Goal: Task Accomplishment & Management: Manage account settings

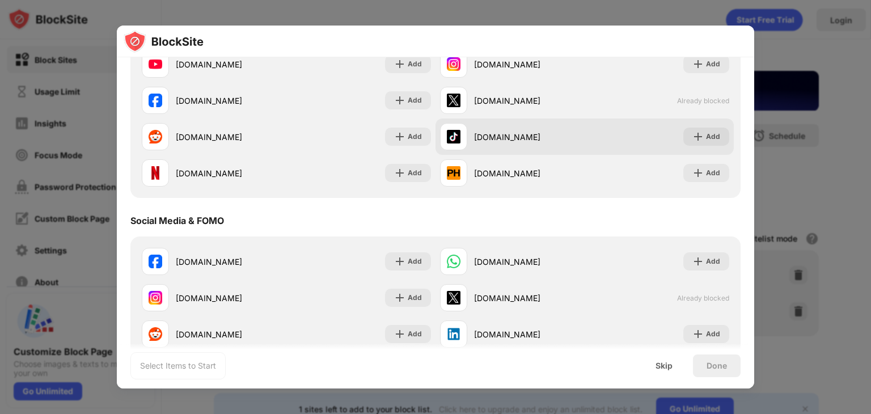
scroll to position [113, 0]
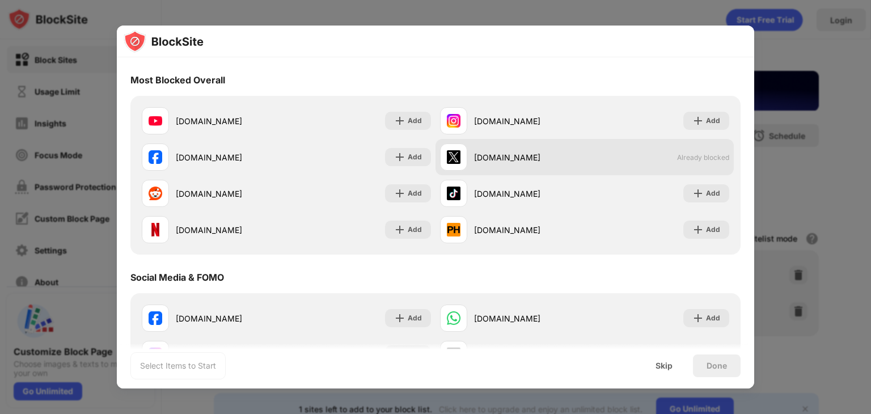
click at [518, 150] on div "[DOMAIN_NAME]" at bounding box center [512, 156] width 145 height 27
click at [667, 156] on div "x.com Already blocked" at bounding box center [584, 157] width 298 height 36
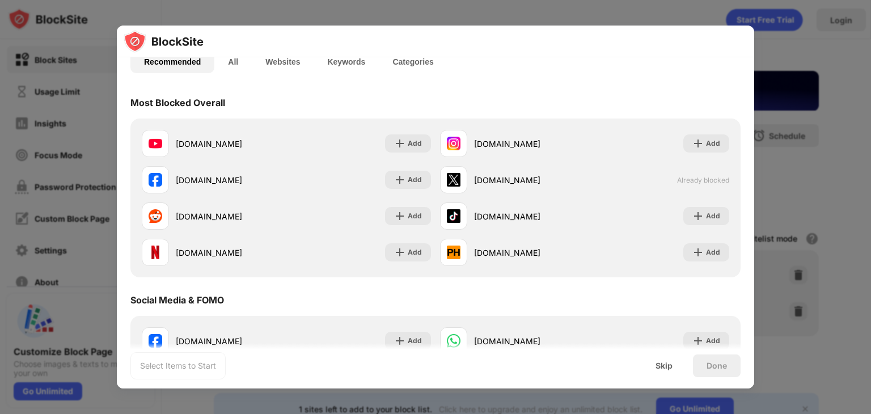
scroll to position [0, 0]
click at [866, 68] on div at bounding box center [435, 207] width 871 height 414
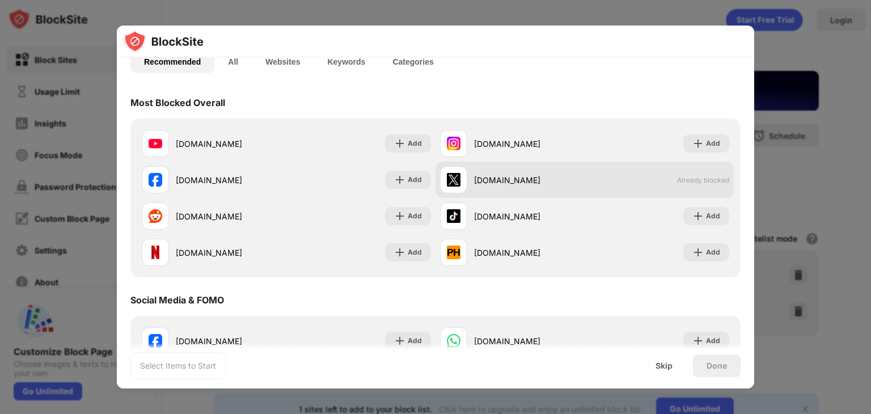
drag, startPoint x: 467, startPoint y: 179, endPoint x: 454, endPoint y: 180, distance: 13.6
click at [454, 180] on img at bounding box center [454, 180] width 14 height 14
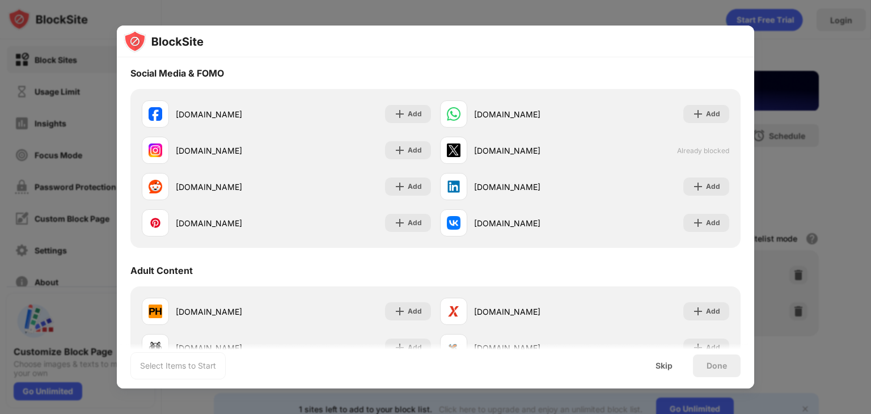
scroll to position [601, 0]
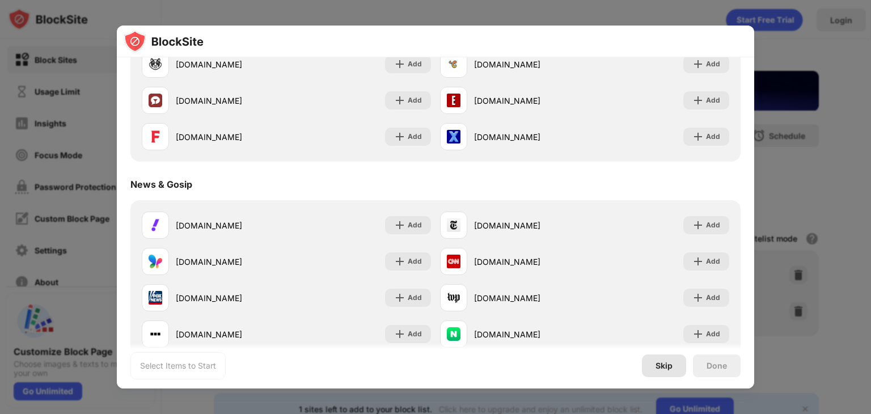
click at [674, 368] on div "Skip" at bounding box center [664, 365] width 44 height 23
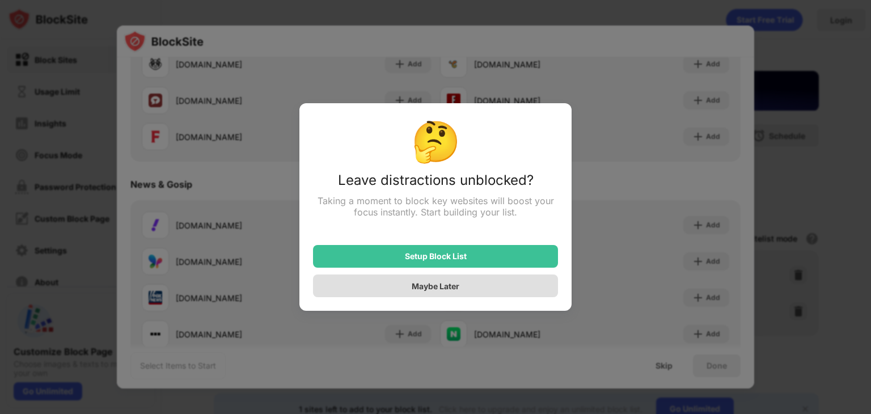
click at [506, 292] on div "Maybe Later" at bounding box center [435, 285] width 245 height 23
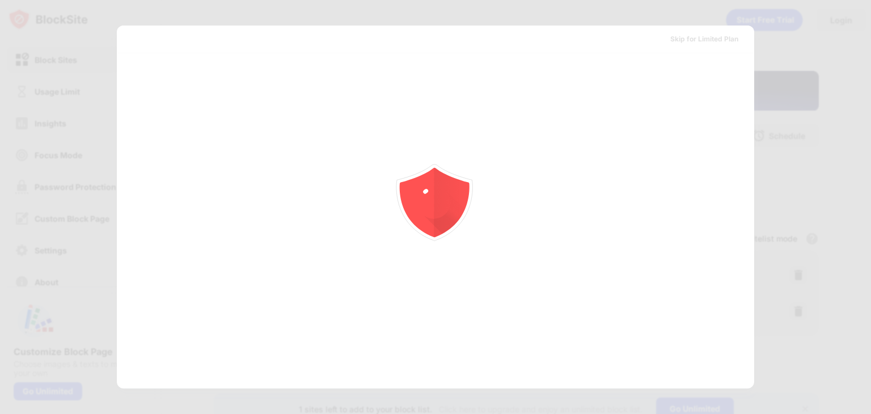
scroll to position [0, 0]
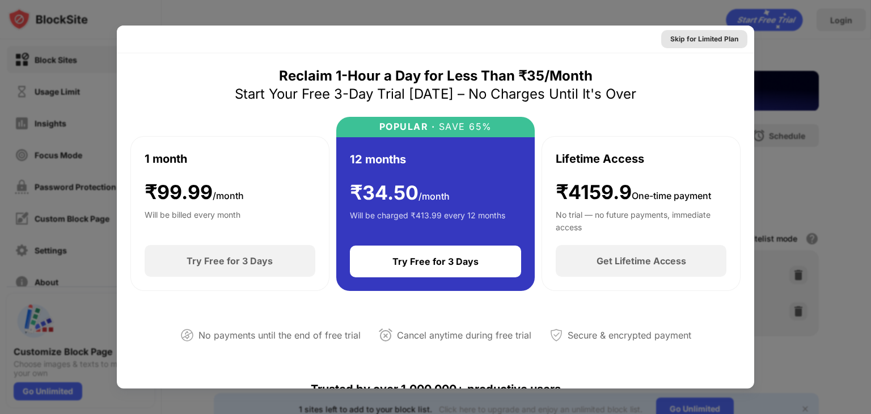
click at [718, 37] on div "Skip for Limited Plan" at bounding box center [704, 38] width 68 height 11
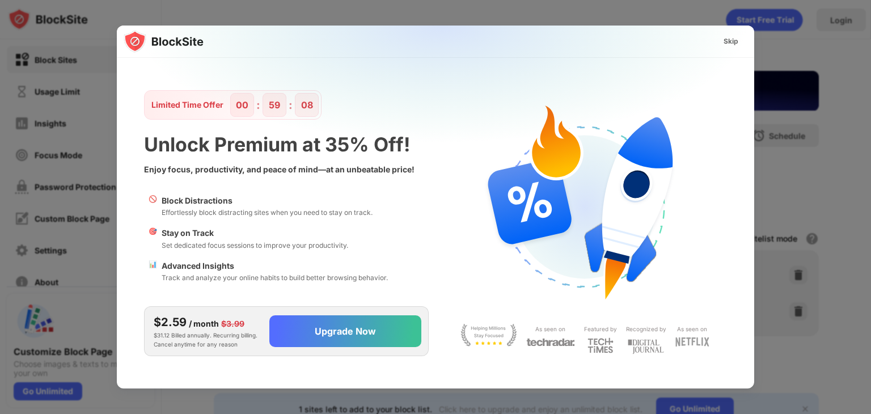
click at [723, 37] on div "Skip" at bounding box center [730, 41] width 15 height 11
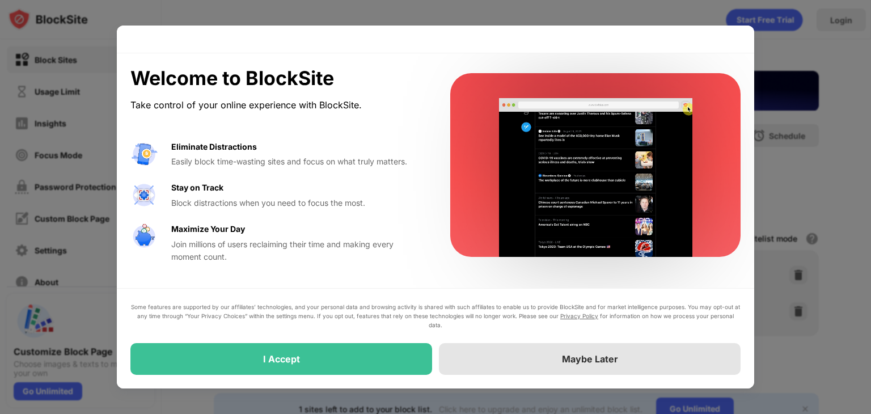
click at [478, 354] on div "Maybe Later" at bounding box center [590, 359] width 302 height 32
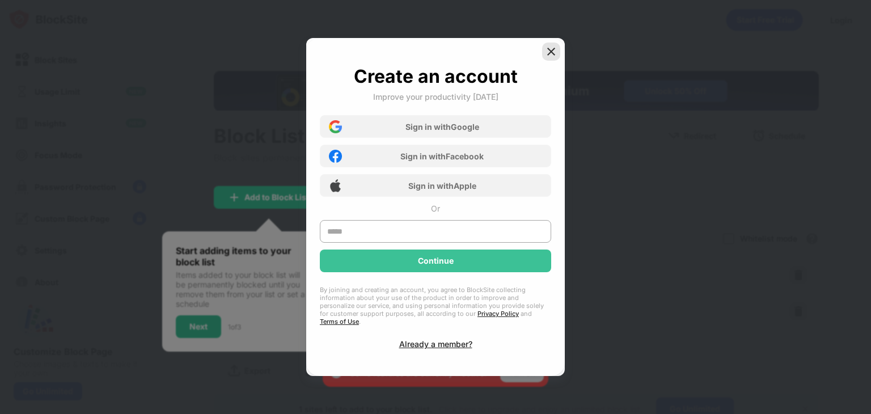
click at [549, 54] on img at bounding box center [550, 51] width 11 height 11
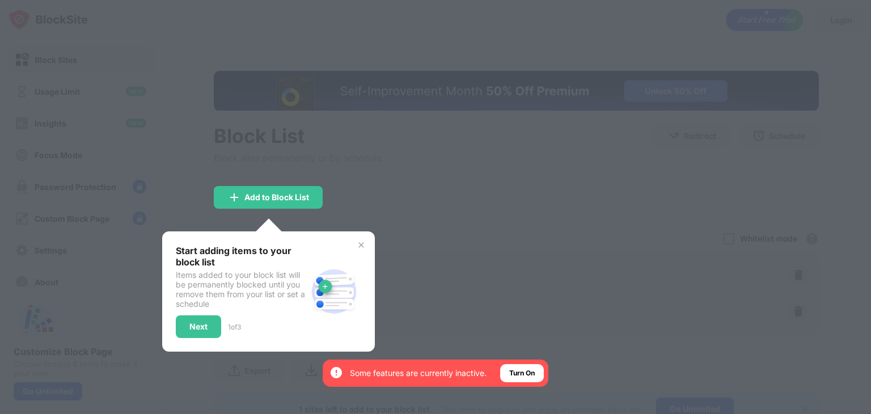
click at [358, 240] on img at bounding box center [361, 244] width 9 height 9
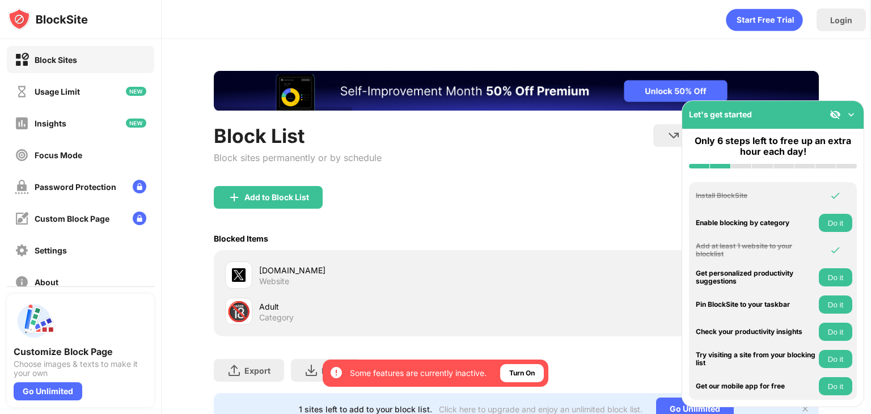
click at [310, 281] on div "x.com Website" at bounding box center [387, 275] width 257 height 22
click at [185, 283] on div "Block List Block sites permanently or by schedule Redirect Choose a site to be …" at bounding box center [516, 247] width 709 height 417
click at [236, 275] on img at bounding box center [239, 275] width 14 height 14
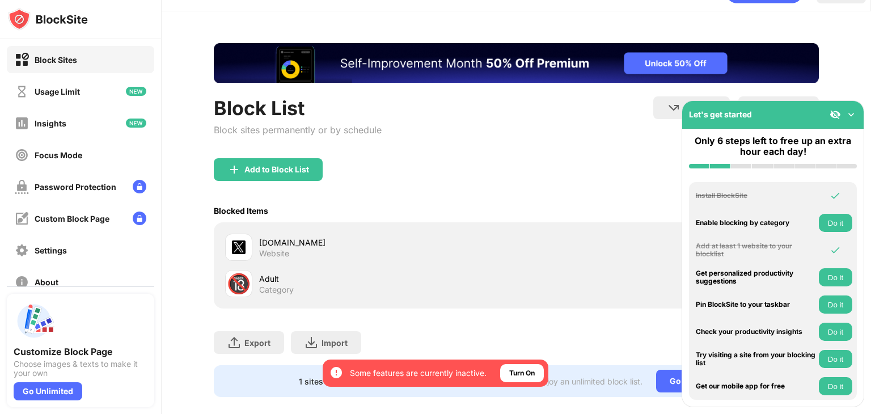
scroll to position [50, 0]
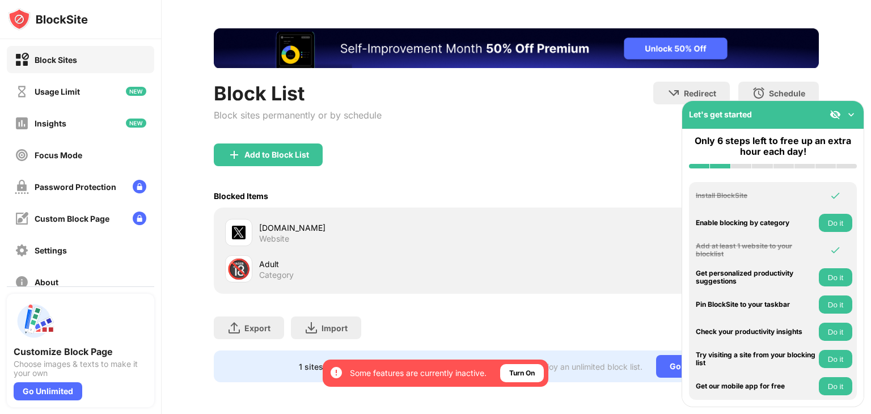
click at [853, 117] on img at bounding box center [850, 114] width 11 height 11
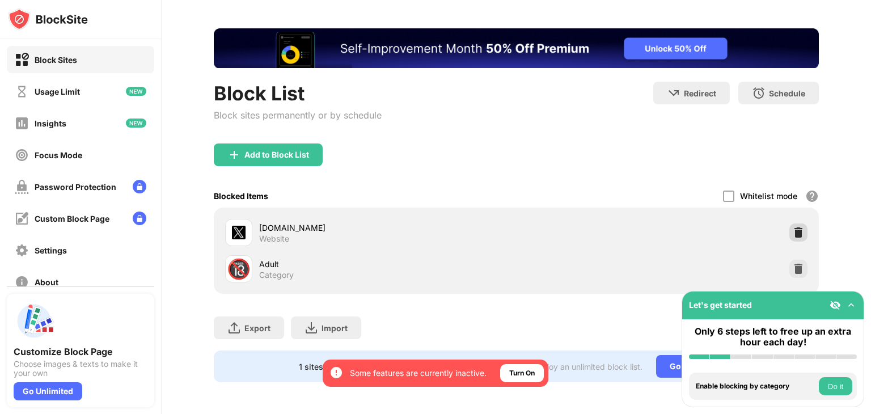
click at [793, 227] on img at bounding box center [798, 232] width 11 height 11
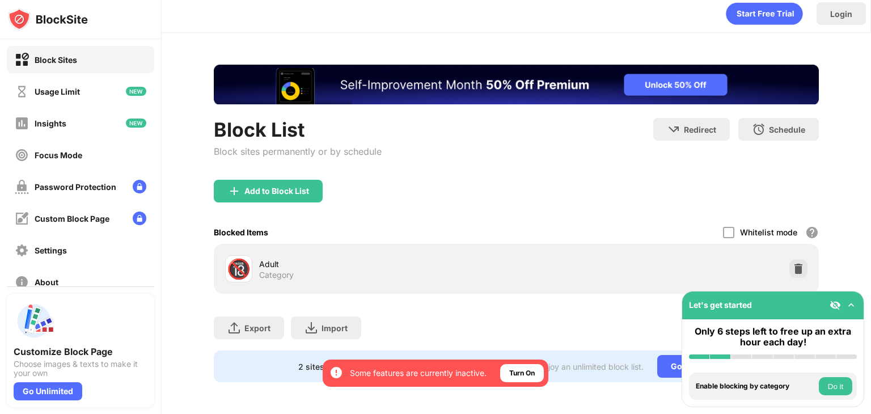
scroll to position [0, 0]
